Goal: Task Accomplishment & Management: Manage account settings

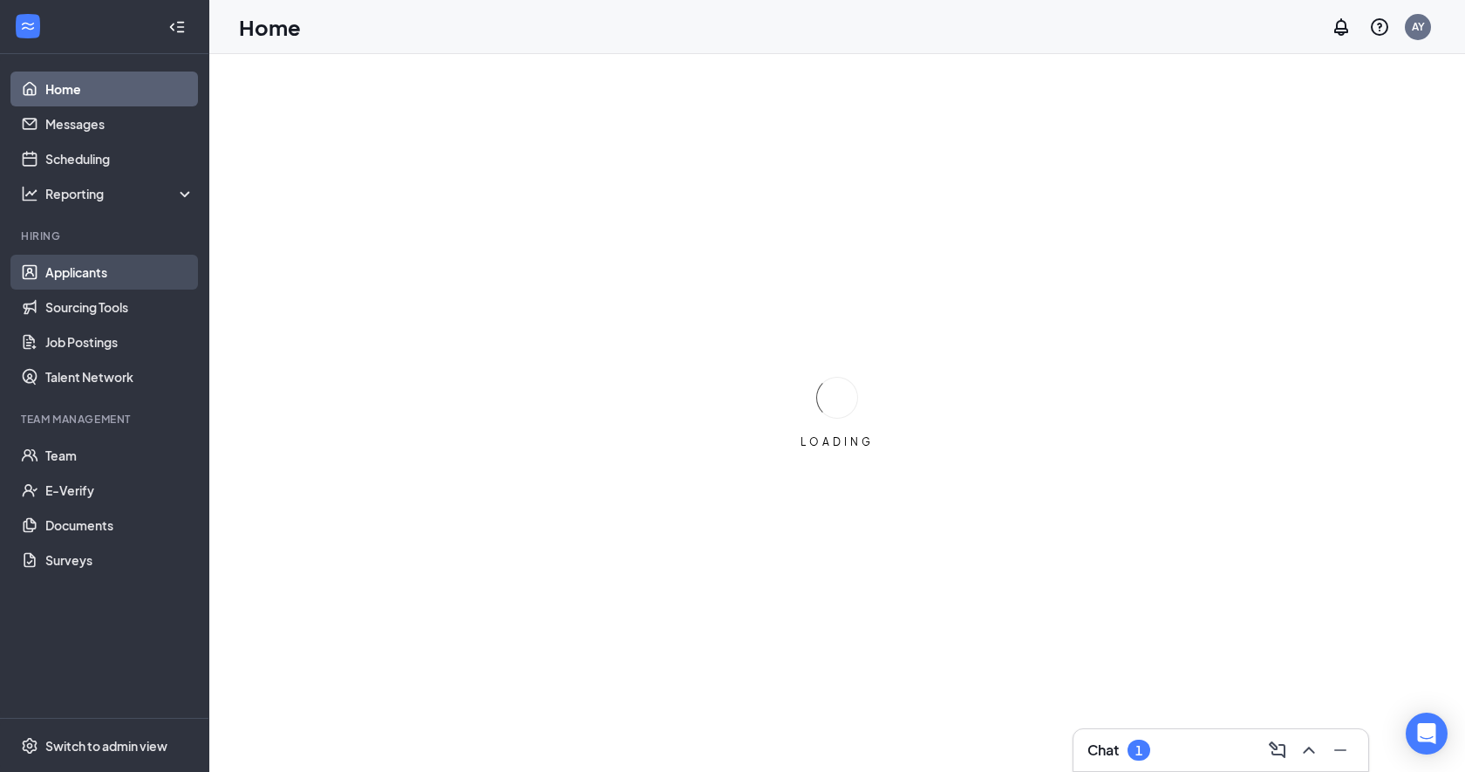
click at [115, 269] on link "Applicants" at bounding box center [119, 272] width 149 height 35
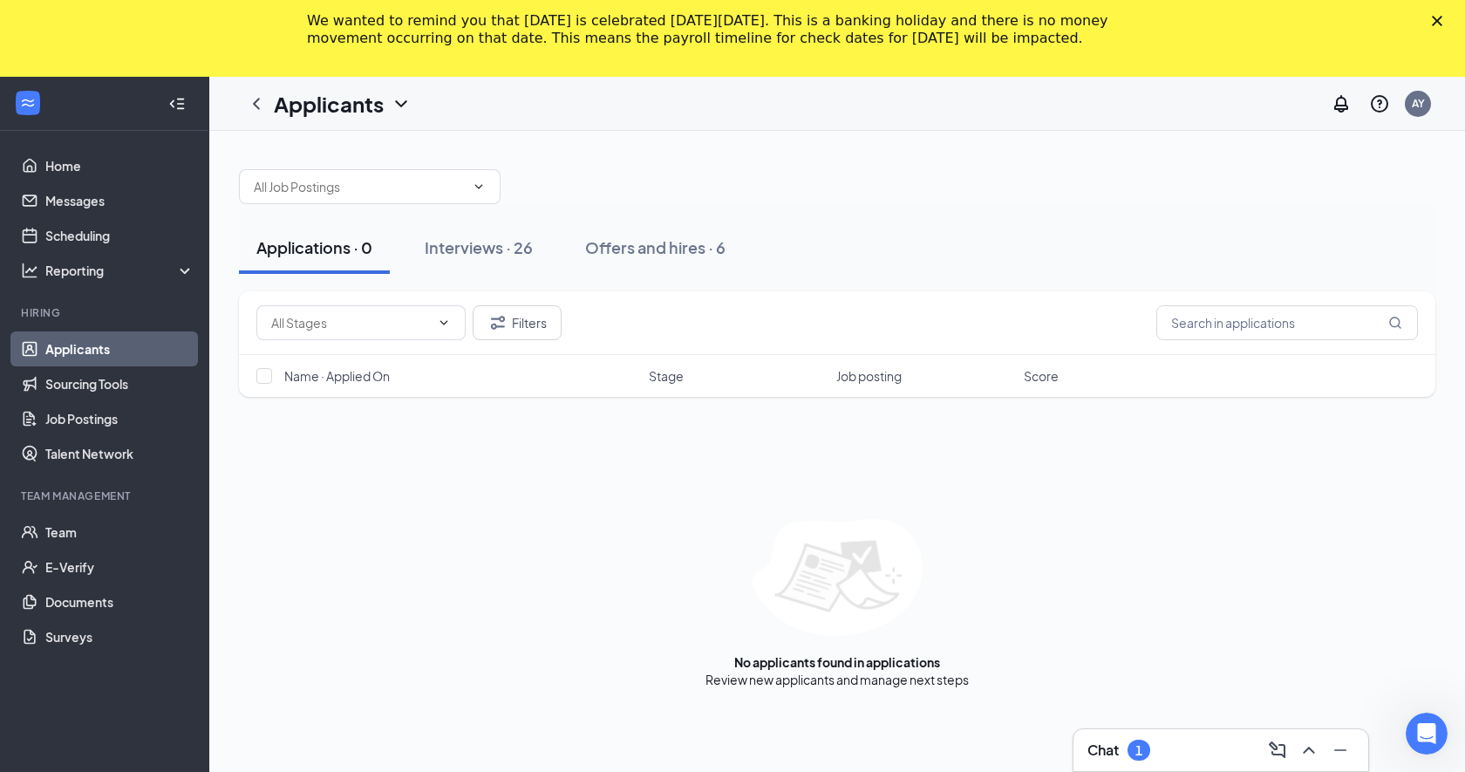
click at [1435, 23] on polygon "Close" at bounding box center [1437, 21] width 10 height 10
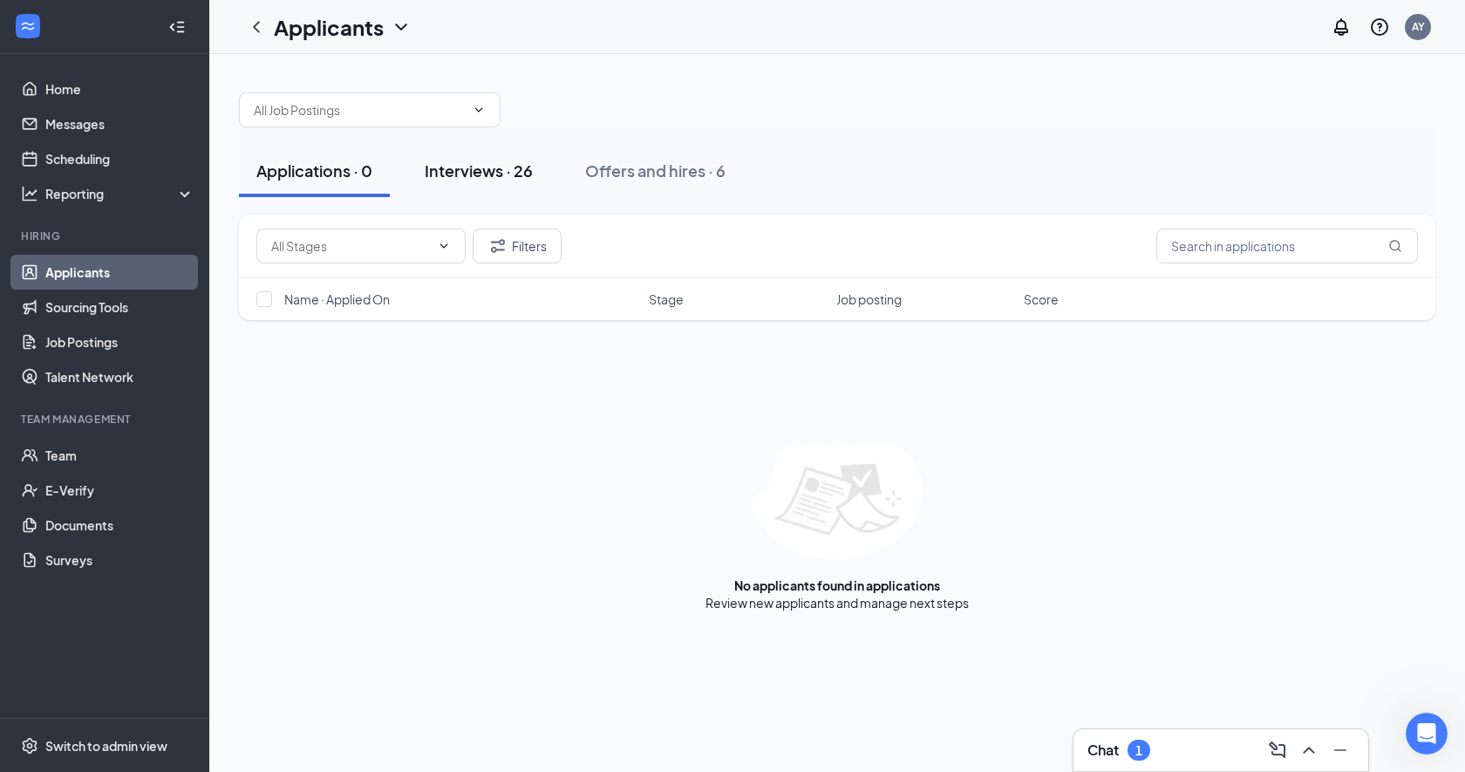
click at [511, 167] on div "Interviews · 26" at bounding box center [479, 171] width 108 height 22
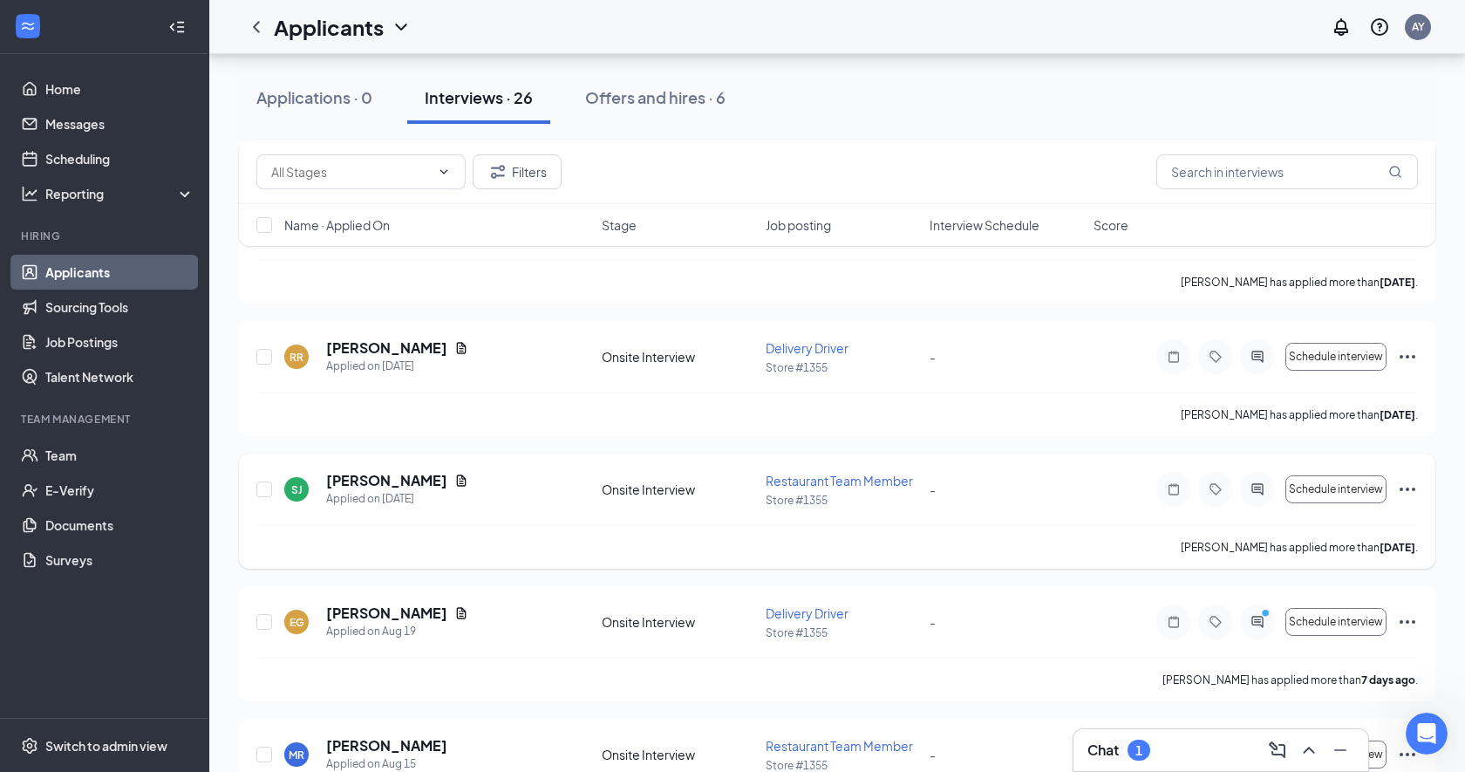
scroll to position [417, 0]
click at [398, 610] on h5 "[PERSON_NAME]" at bounding box center [386, 610] width 121 height 19
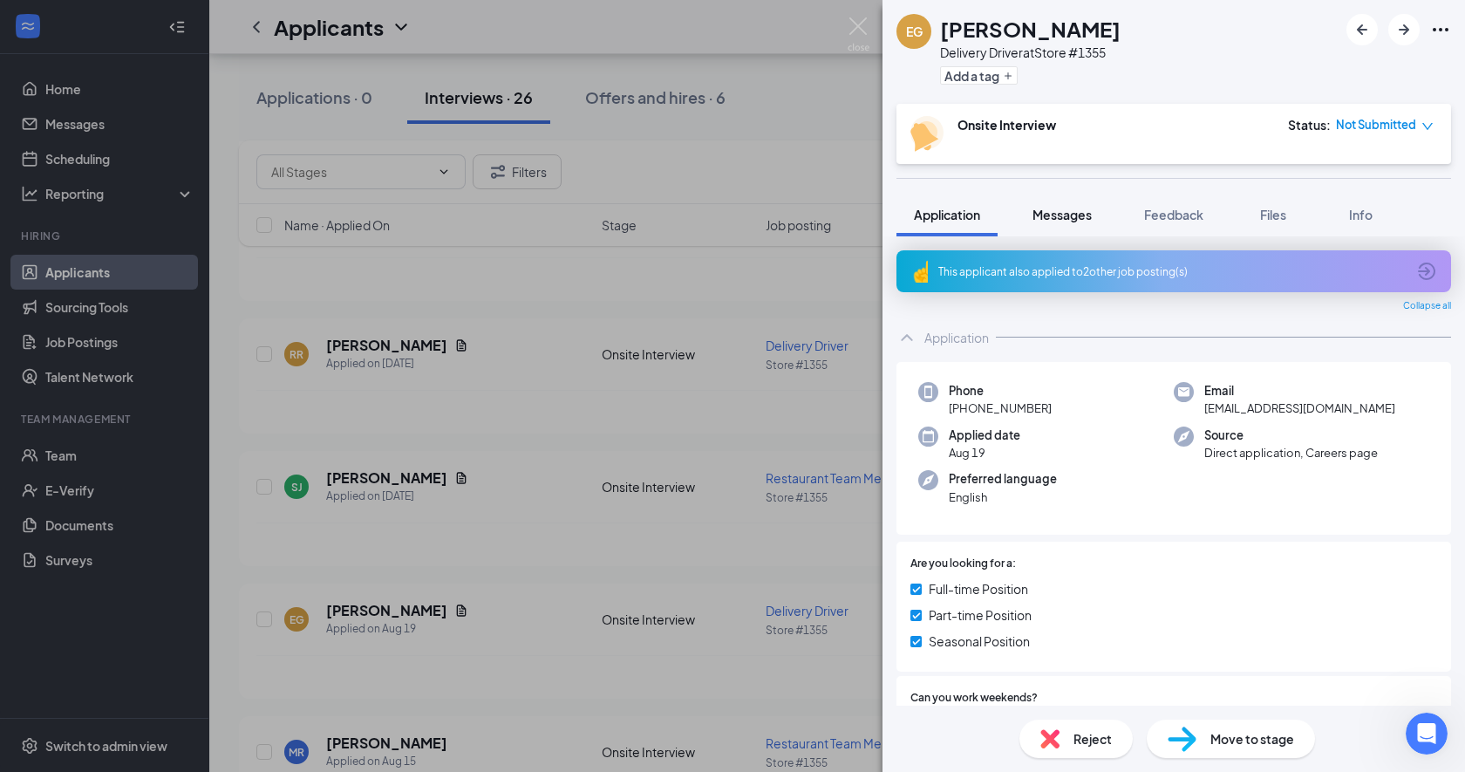
click at [1066, 207] on span "Messages" at bounding box center [1062, 215] width 59 height 16
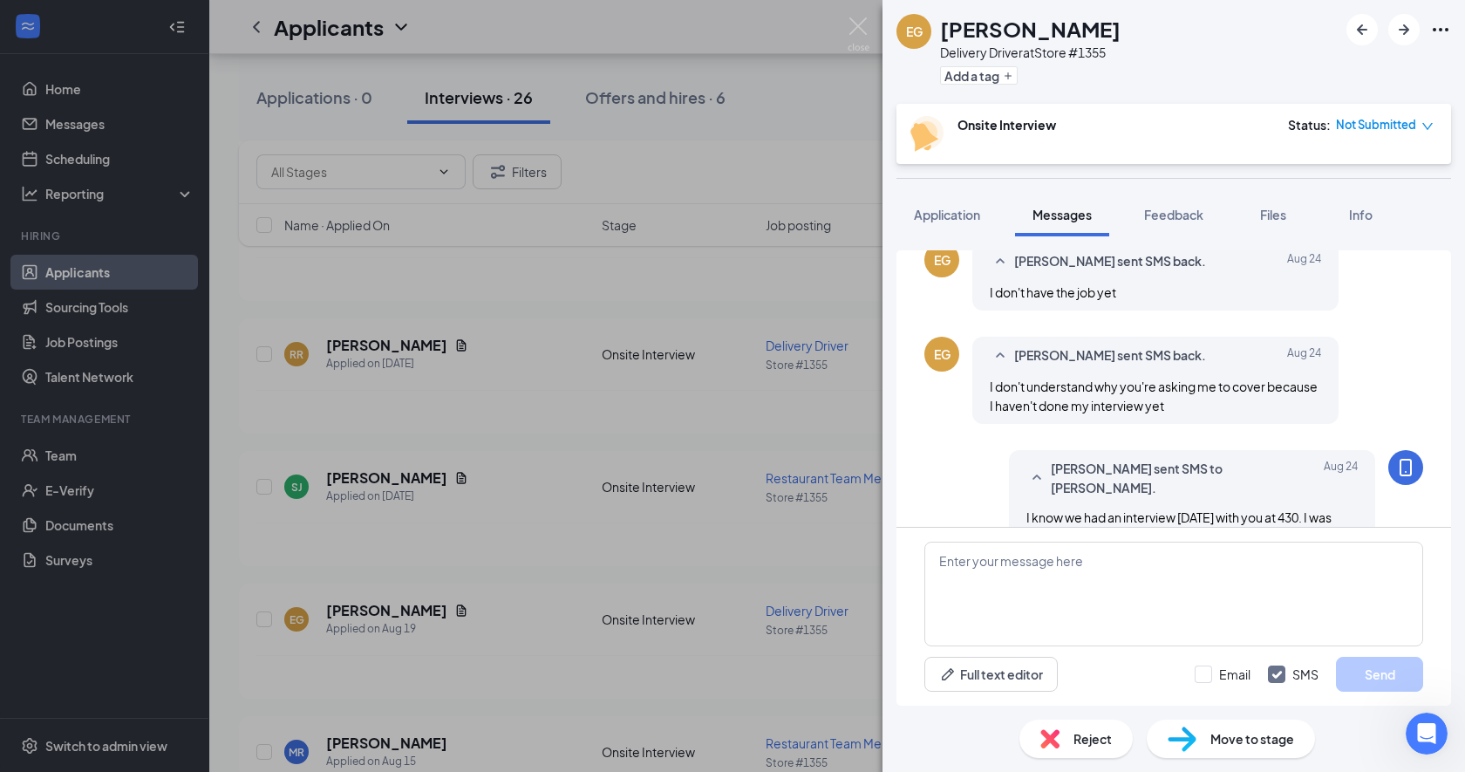
scroll to position [951, 0]
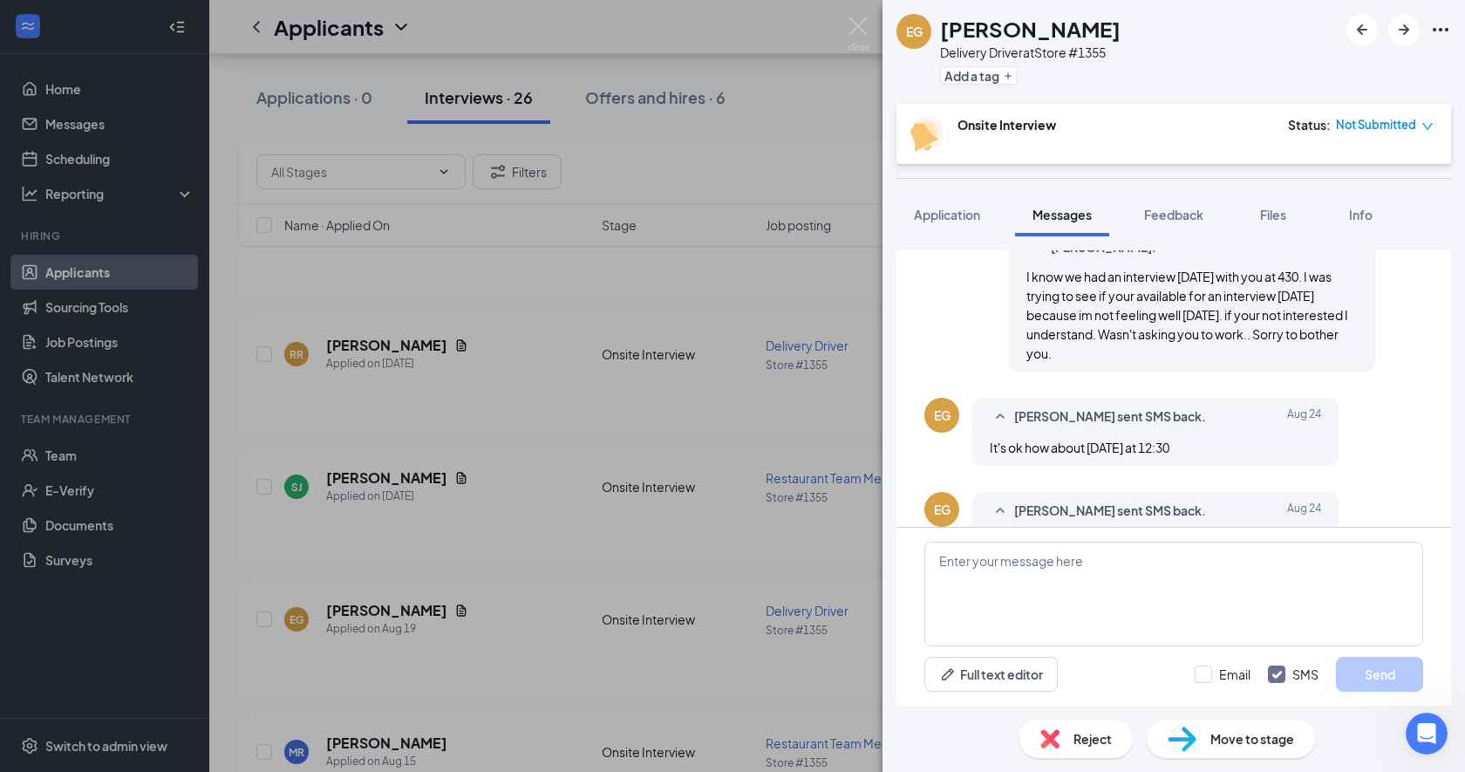
click at [1217, 735] on span "Move to stage" at bounding box center [1252, 738] width 84 height 19
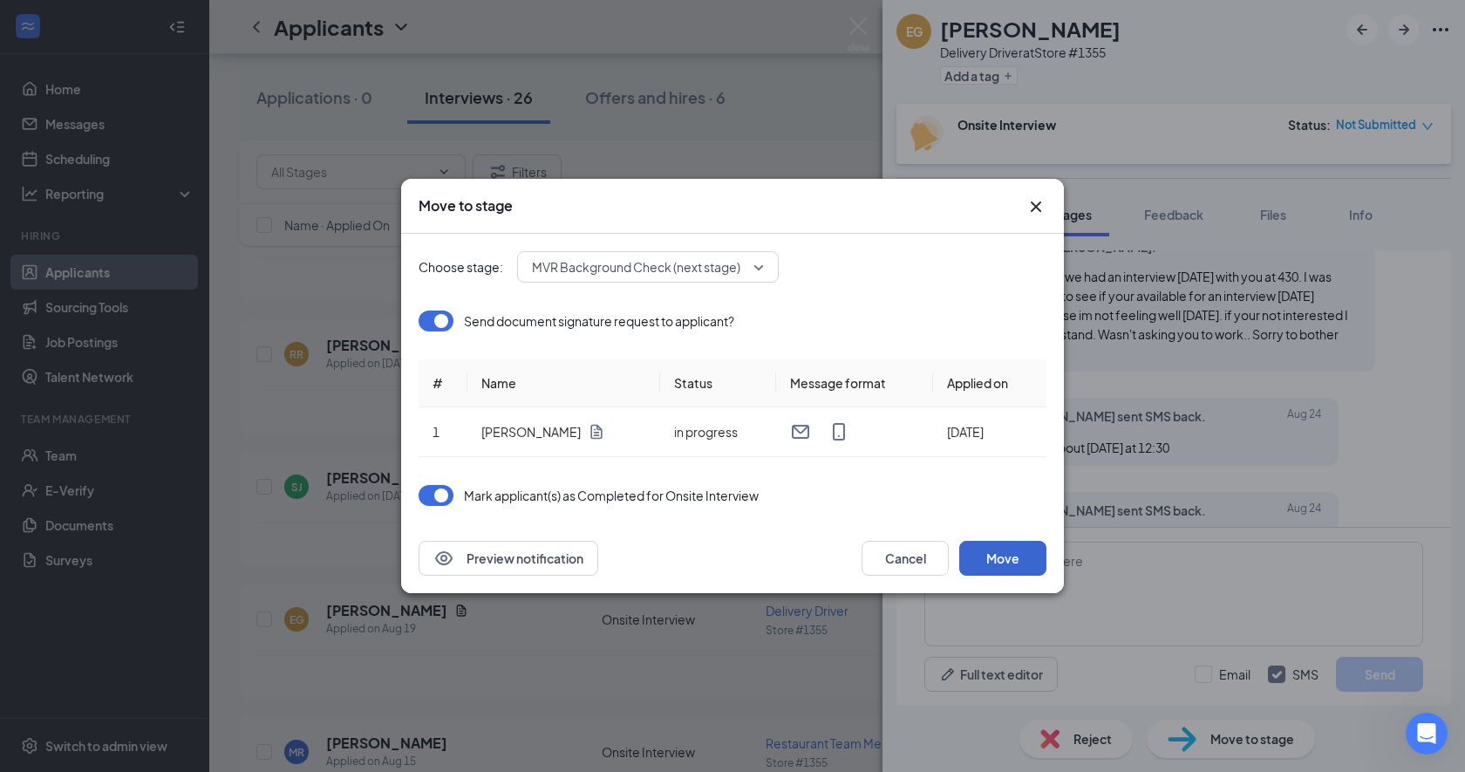
click at [994, 556] on button "Move" at bounding box center [1002, 558] width 87 height 35
